Goal: Navigation & Orientation: Go to known website

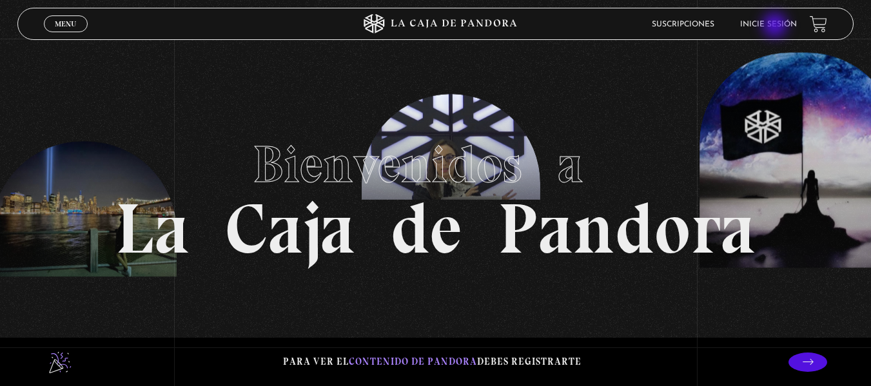
click at [776, 26] on link "Inicie sesión" at bounding box center [768, 25] width 57 height 8
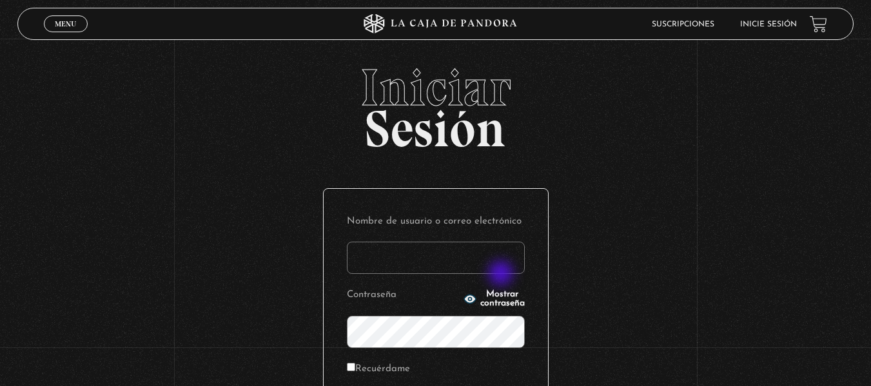
type input "an_barran@hotmail.com"
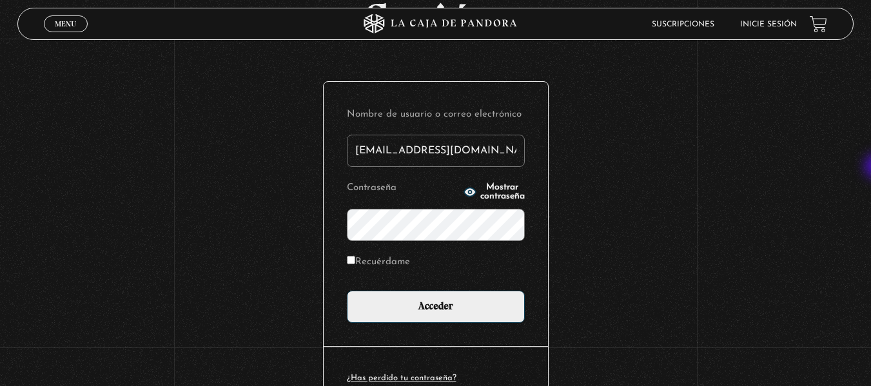
scroll to position [109, 0]
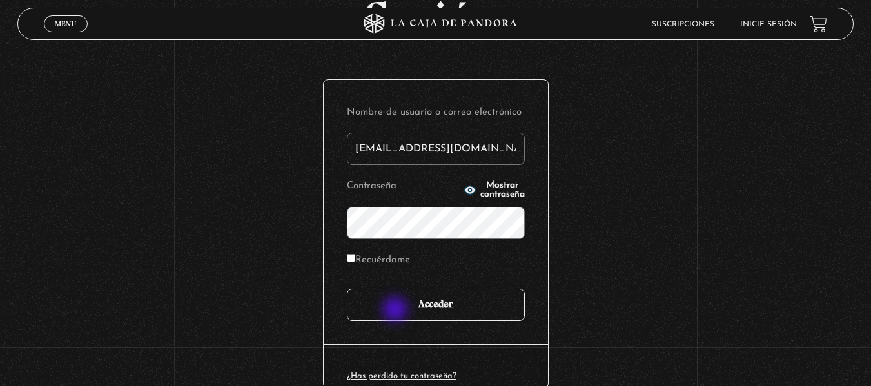
click at [396, 311] on input "Acceder" at bounding box center [436, 305] width 178 height 32
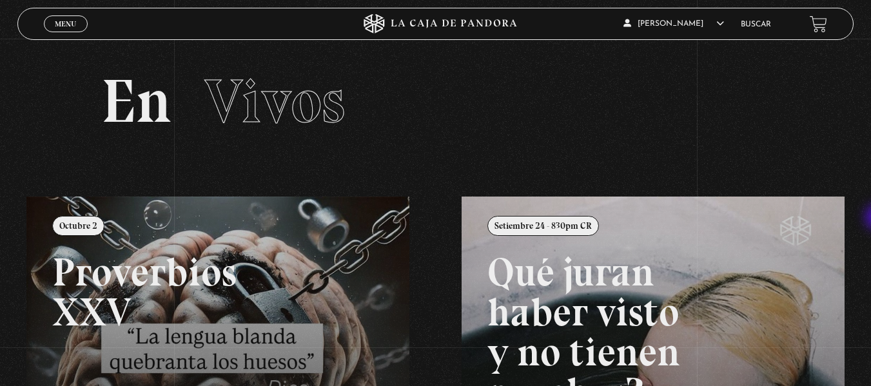
drag, startPoint x: 871, startPoint y: 157, endPoint x: 879, endPoint y: 218, distance: 62.4
click at [870, 218] on html "ingresar al sitio Ver Video Más Información Solicitar Por favor coloque su disp…" at bounding box center [435, 351] width 871 height 703
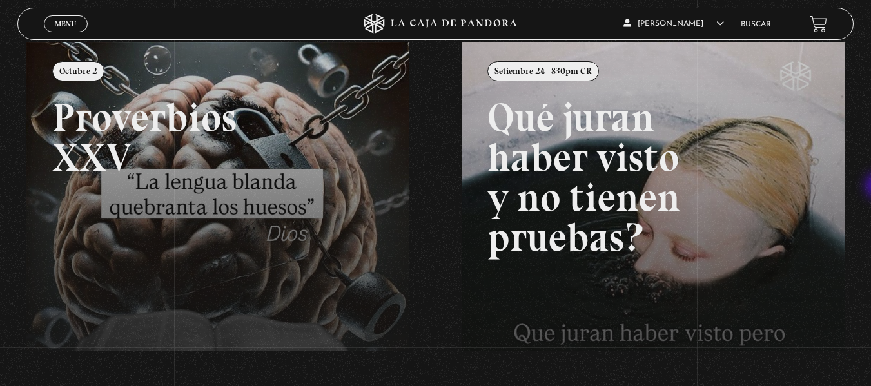
scroll to position [159, 0]
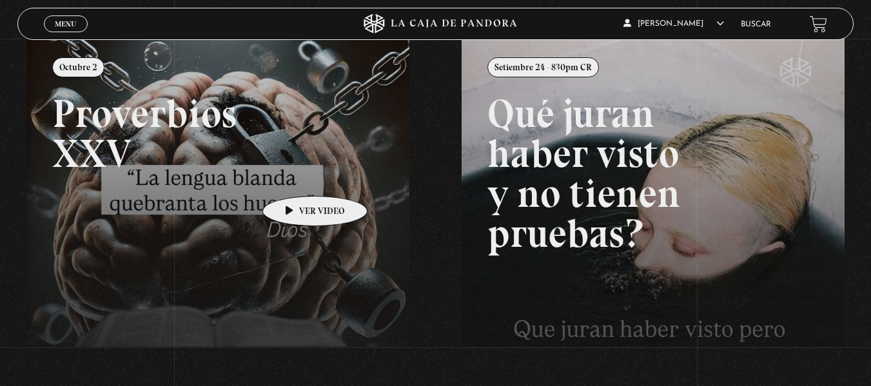
click at [295, 177] on link at bounding box center [461, 231] width 871 height 386
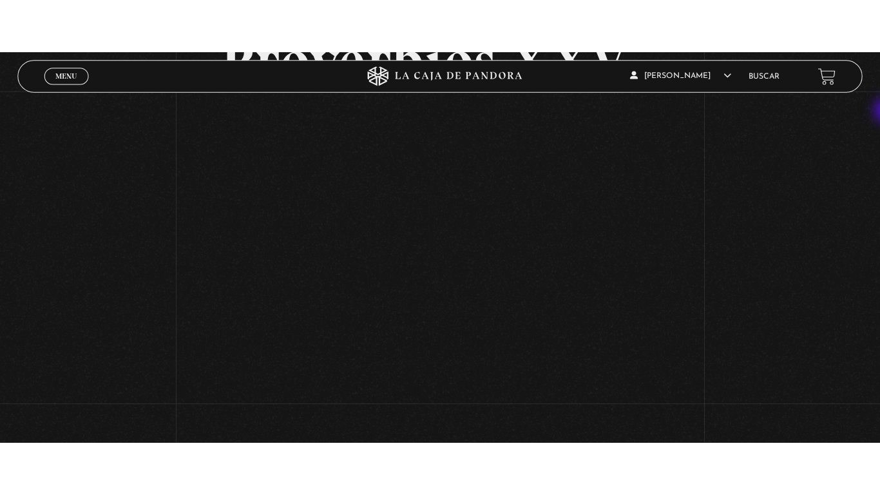
scroll to position [130, 0]
